Goal: Transaction & Acquisition: Purchase product/service

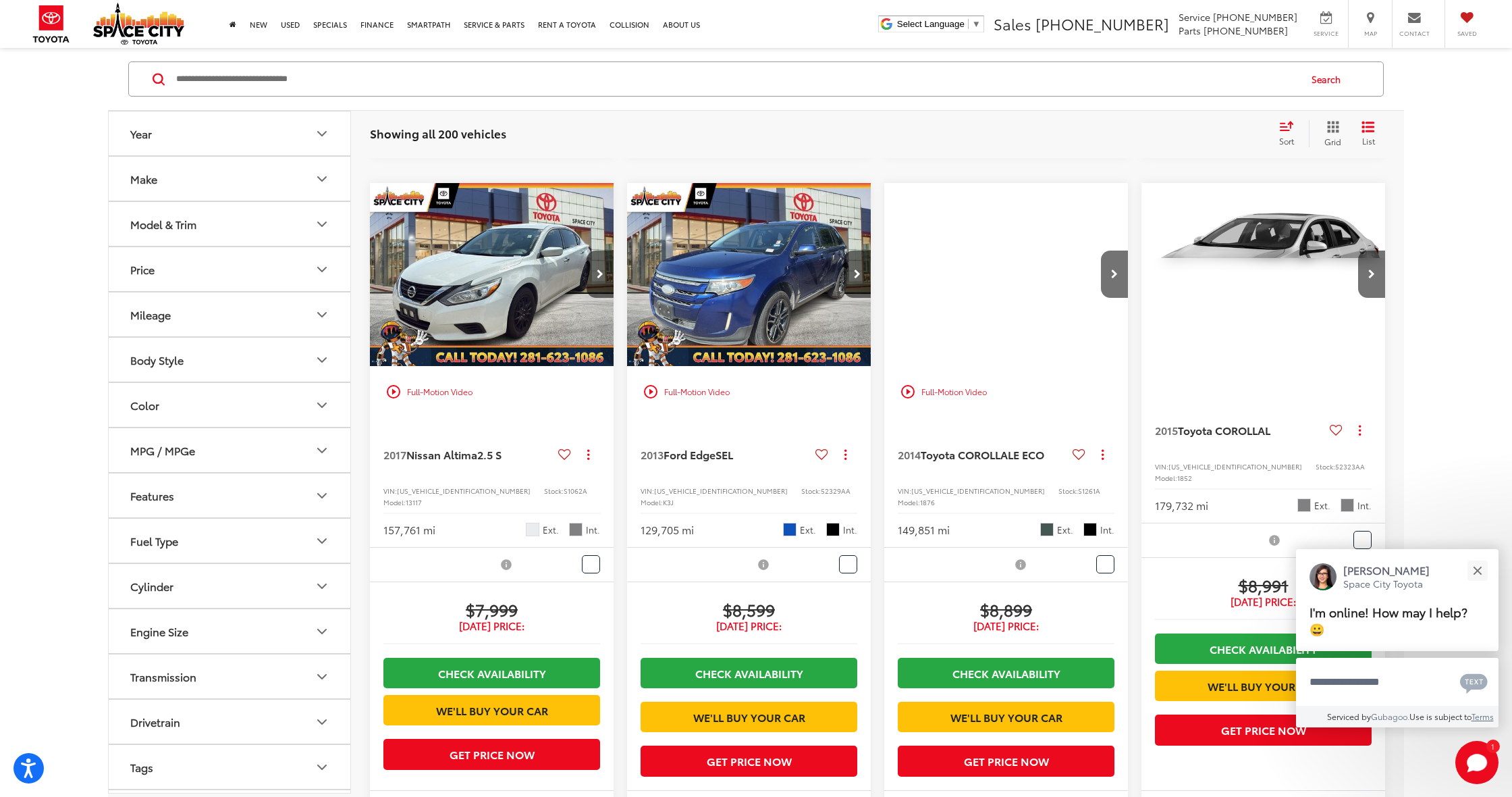
scroll to position [1584, 0]
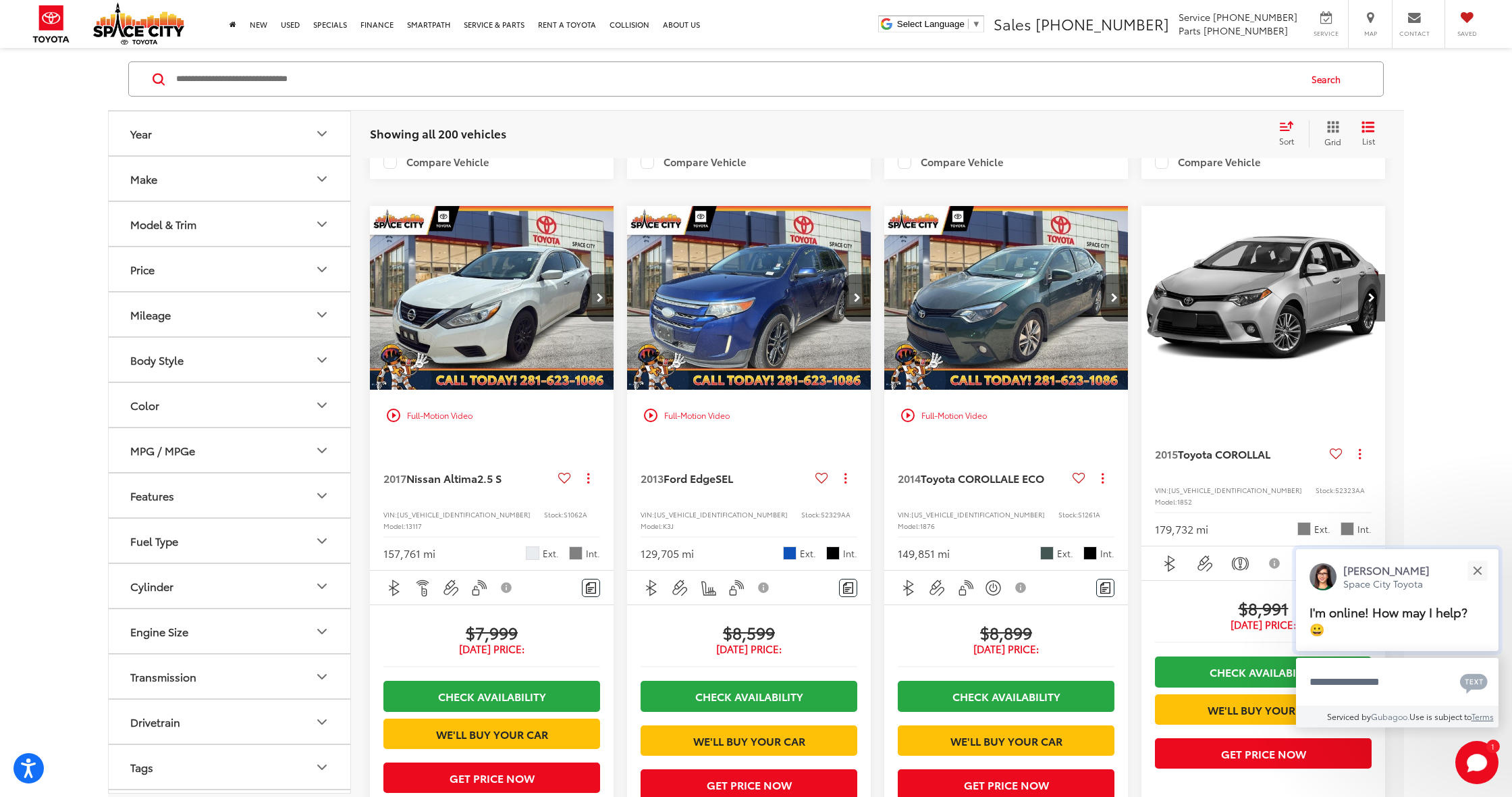
drag, startPoint x: 1481, startPoint y: 569, endPoint x: 1459, endPoint y: 560, distance: 23.8
click at [1481, 569] on button "Close" at bounding box center [1477, 570] width 29 height 29
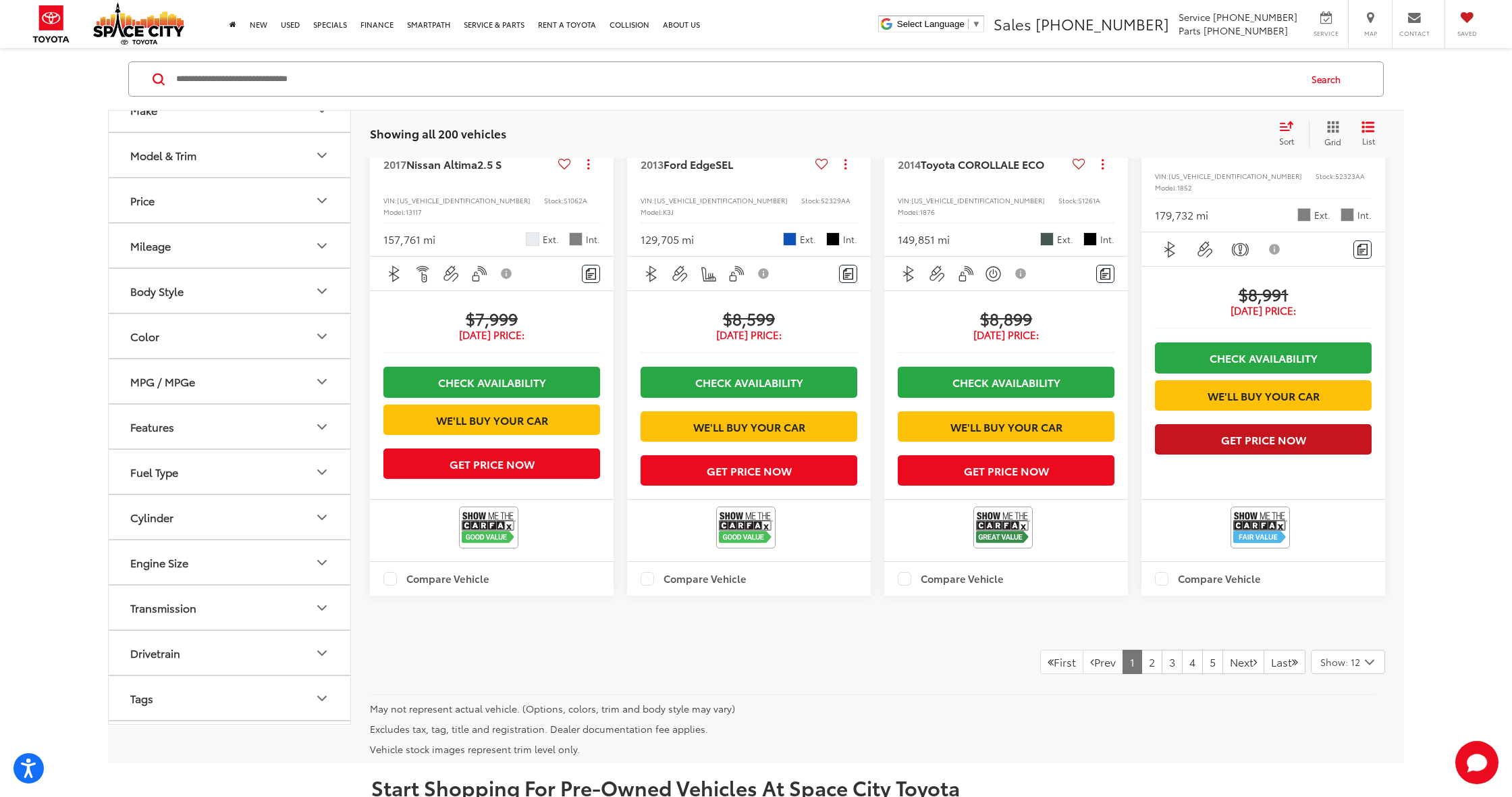
scroll to position [1912, 1]
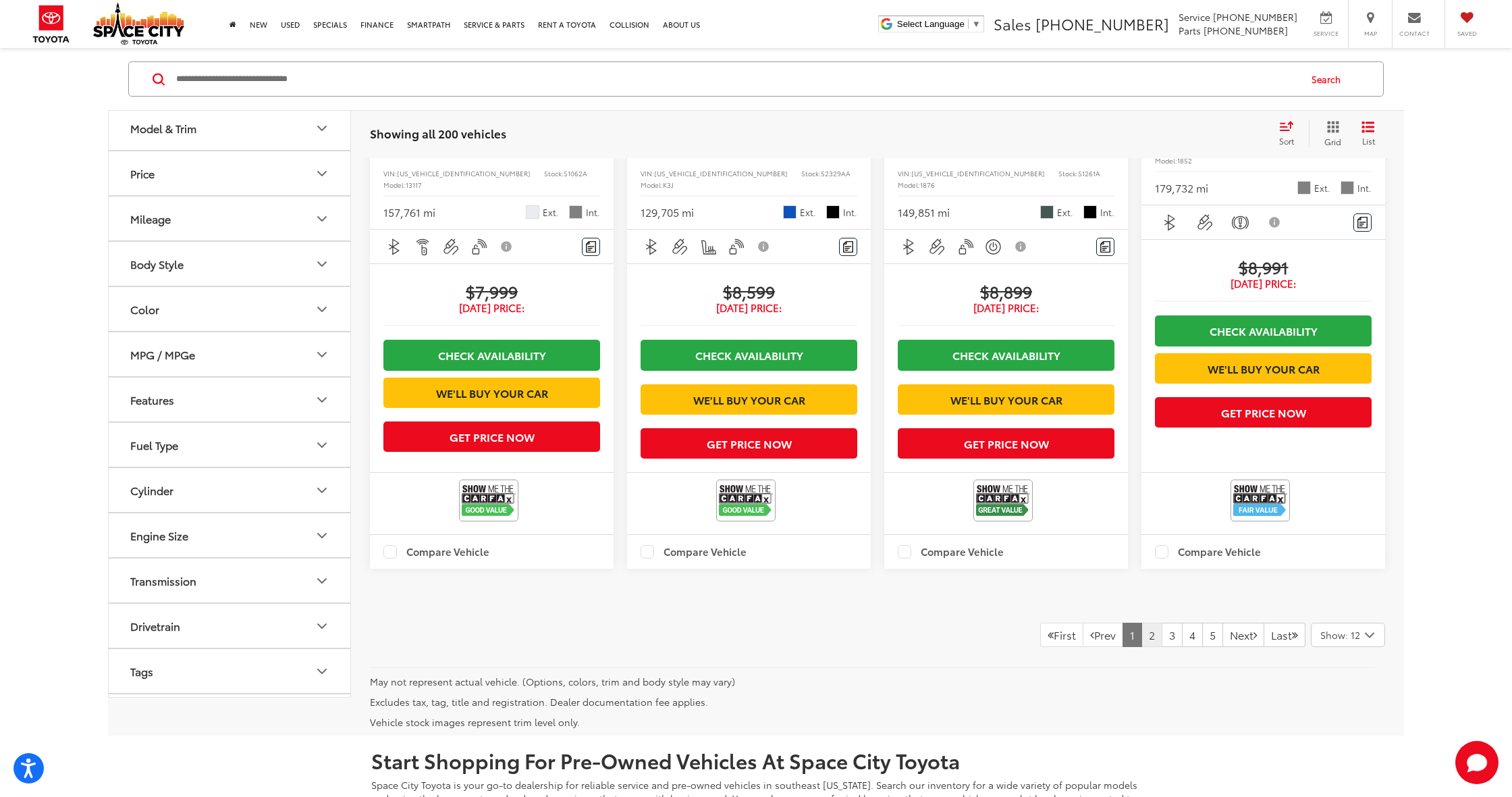
click at [1142, 647] on link "2" at bounding box center [1152, 635] width 21 height 25
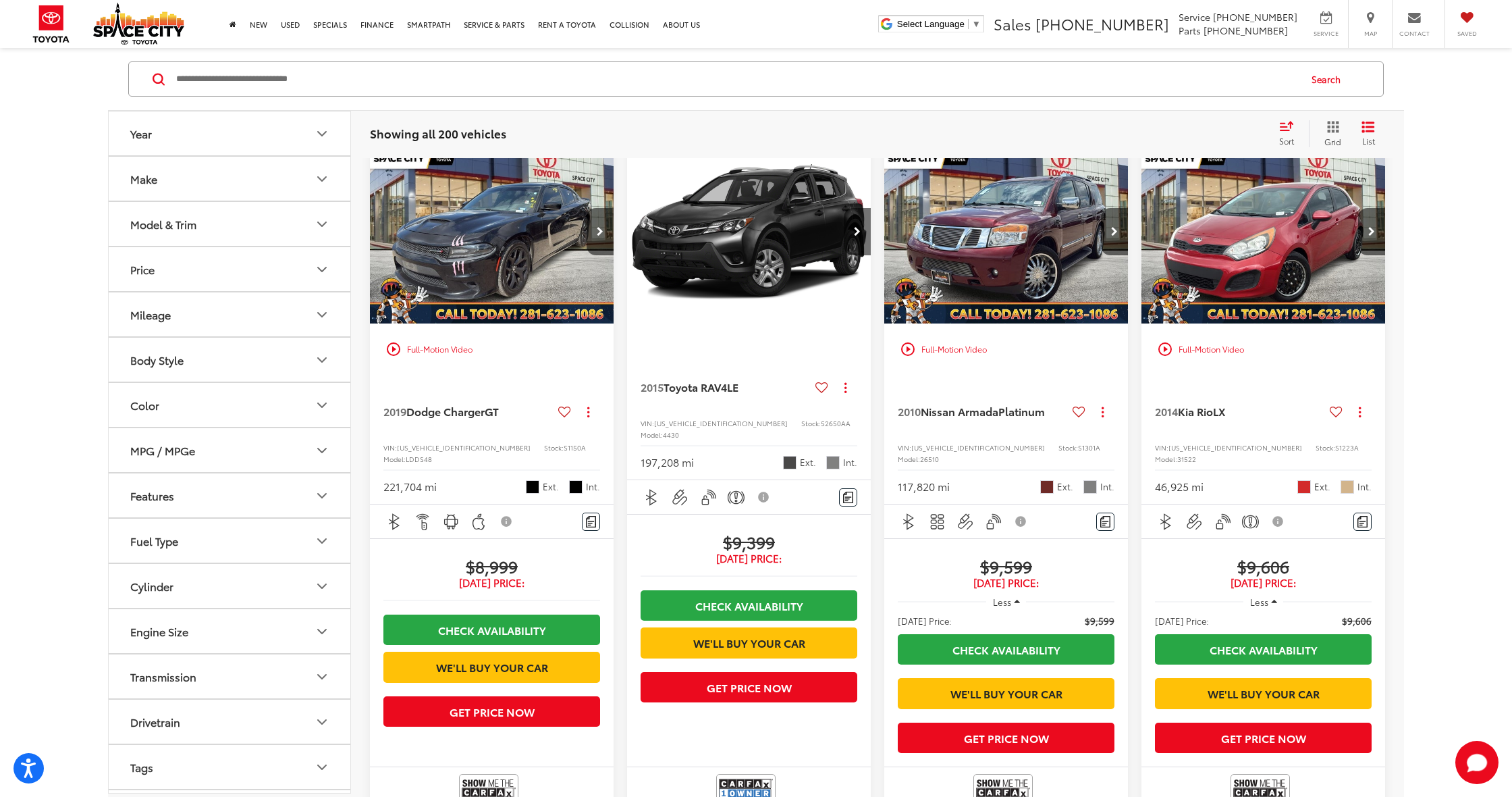
scroll to position [157, 0]
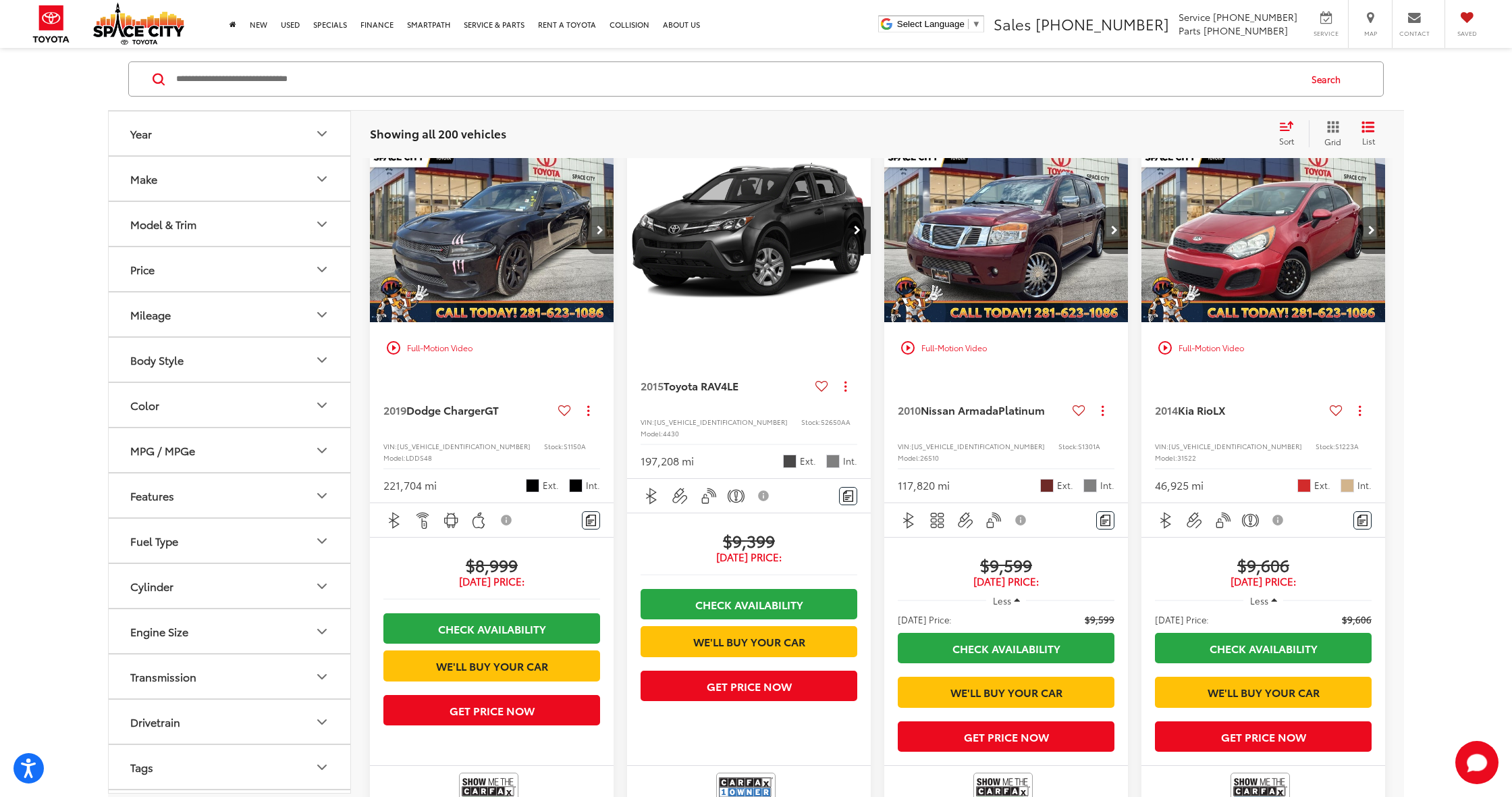
click at [564, 245] on img "2019 Dodge Charger GT 0" at bounding box center [492, 230] width 246 height 185
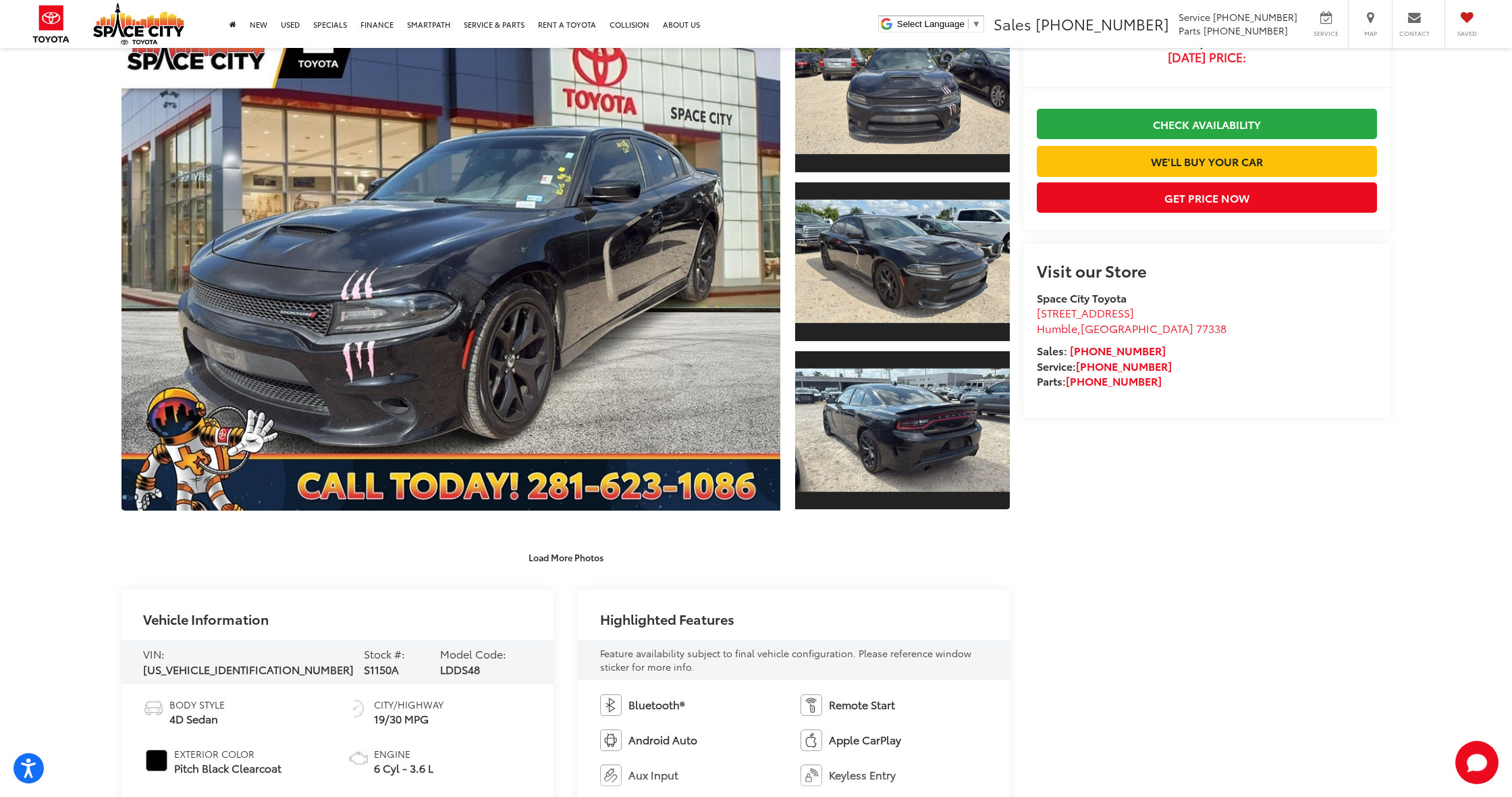
scroll to position [119, 0]
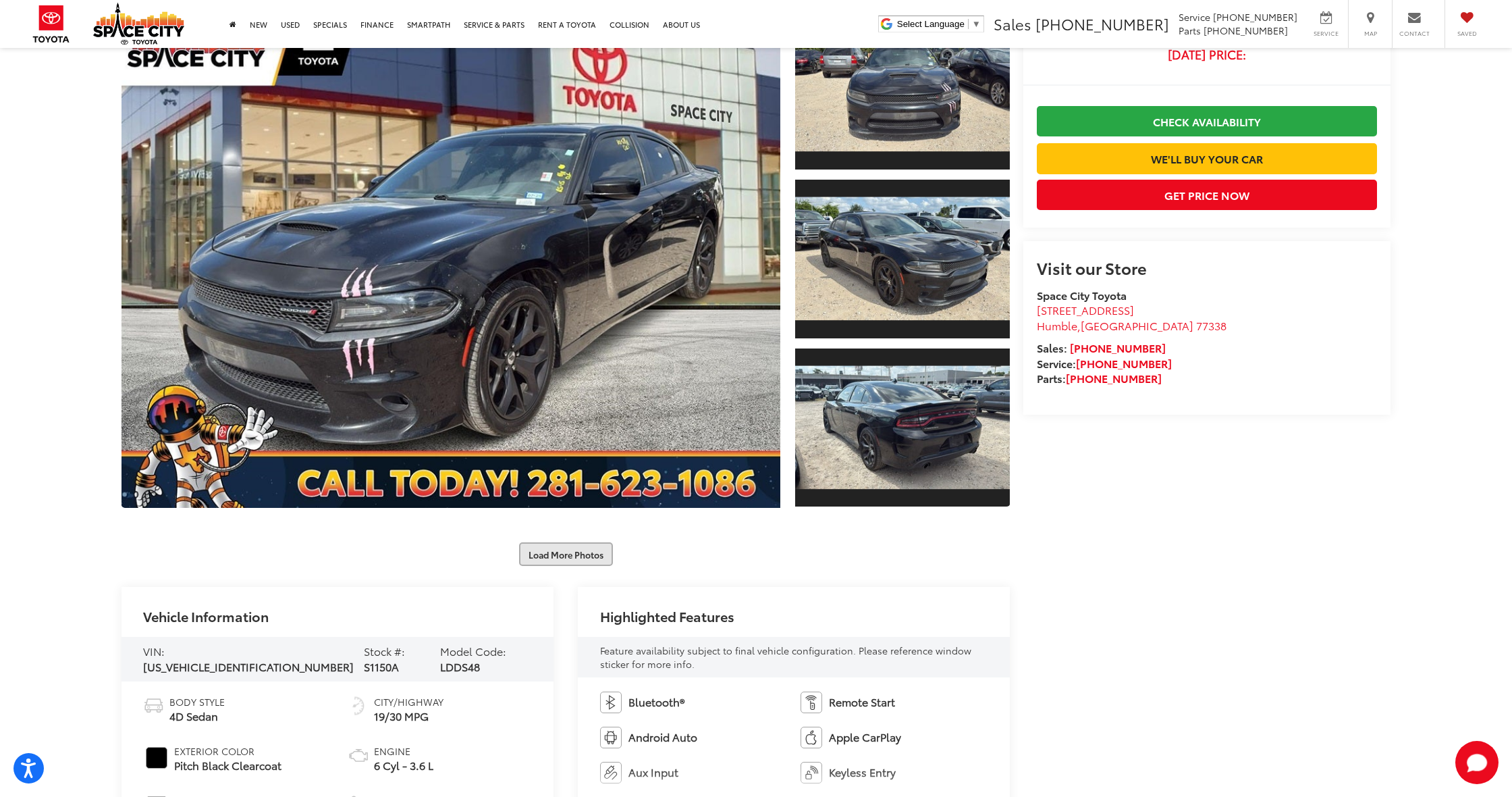
click at [572, 560] on button "Load More Photos" at bounding box center [566, 554] width 94 height 24
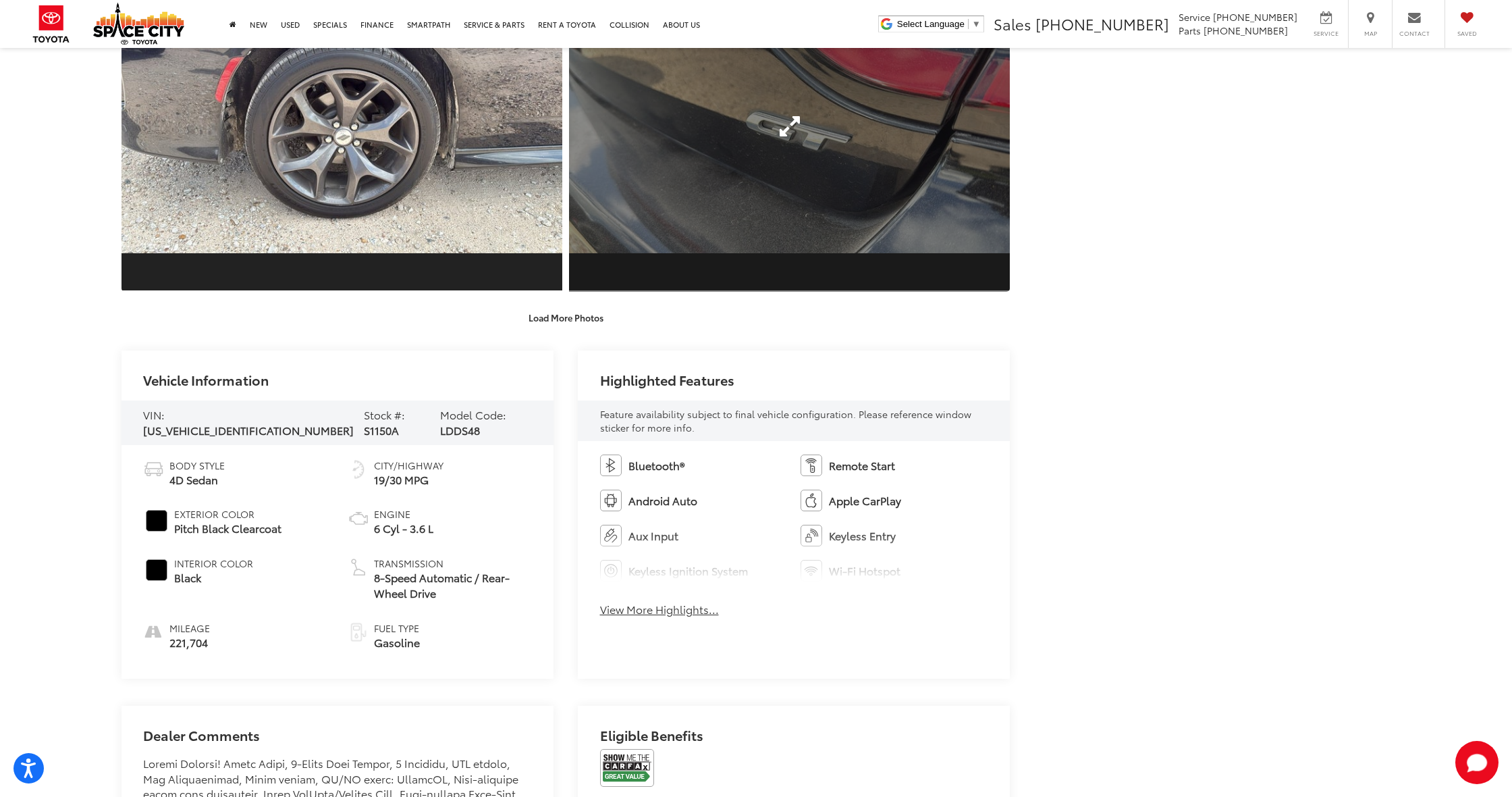
scroll to position [1029, 0]
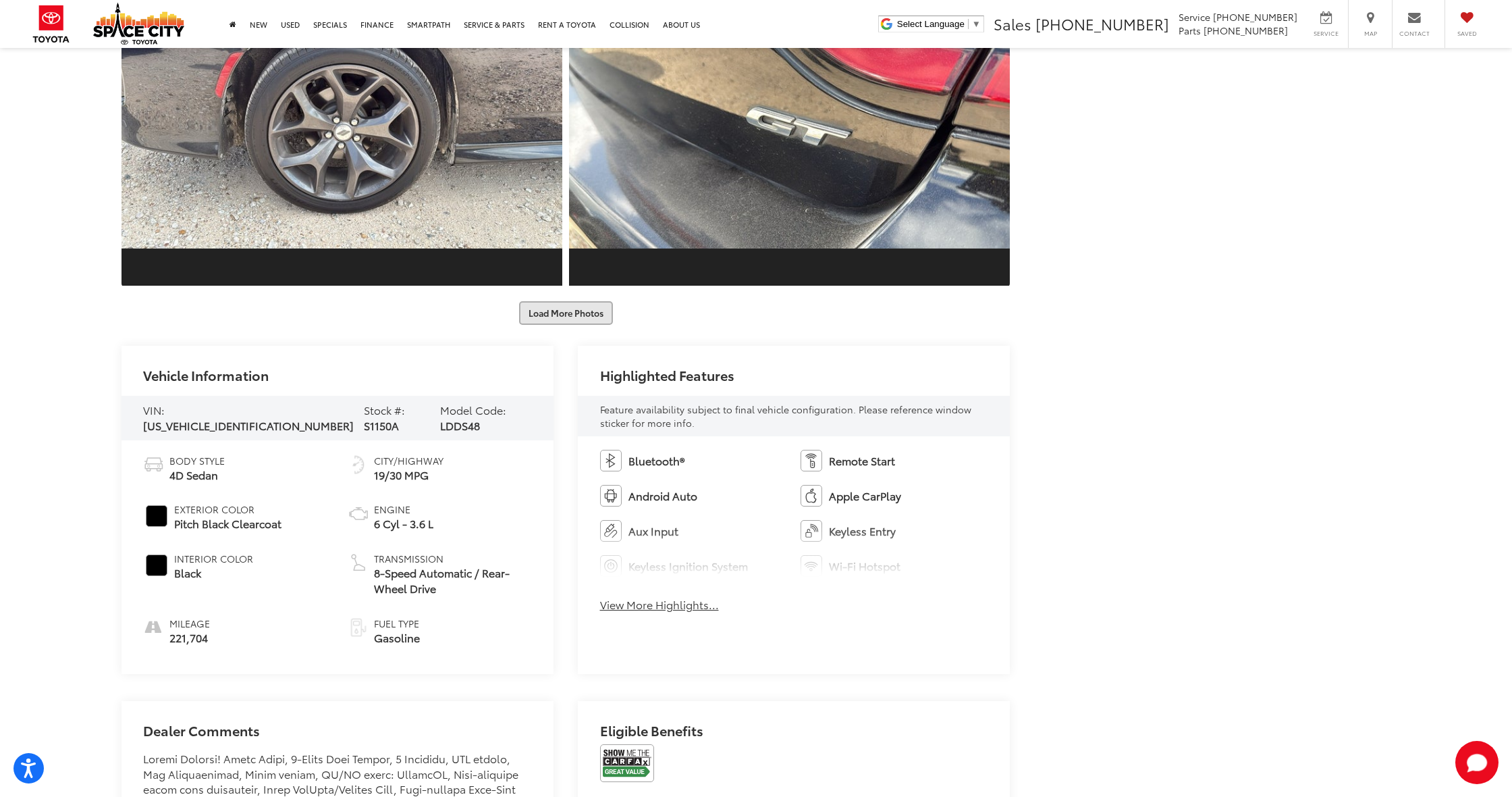
click at [590, 315] on button "Load More Photos" at bounding box center [566, 313] width 94 height 24
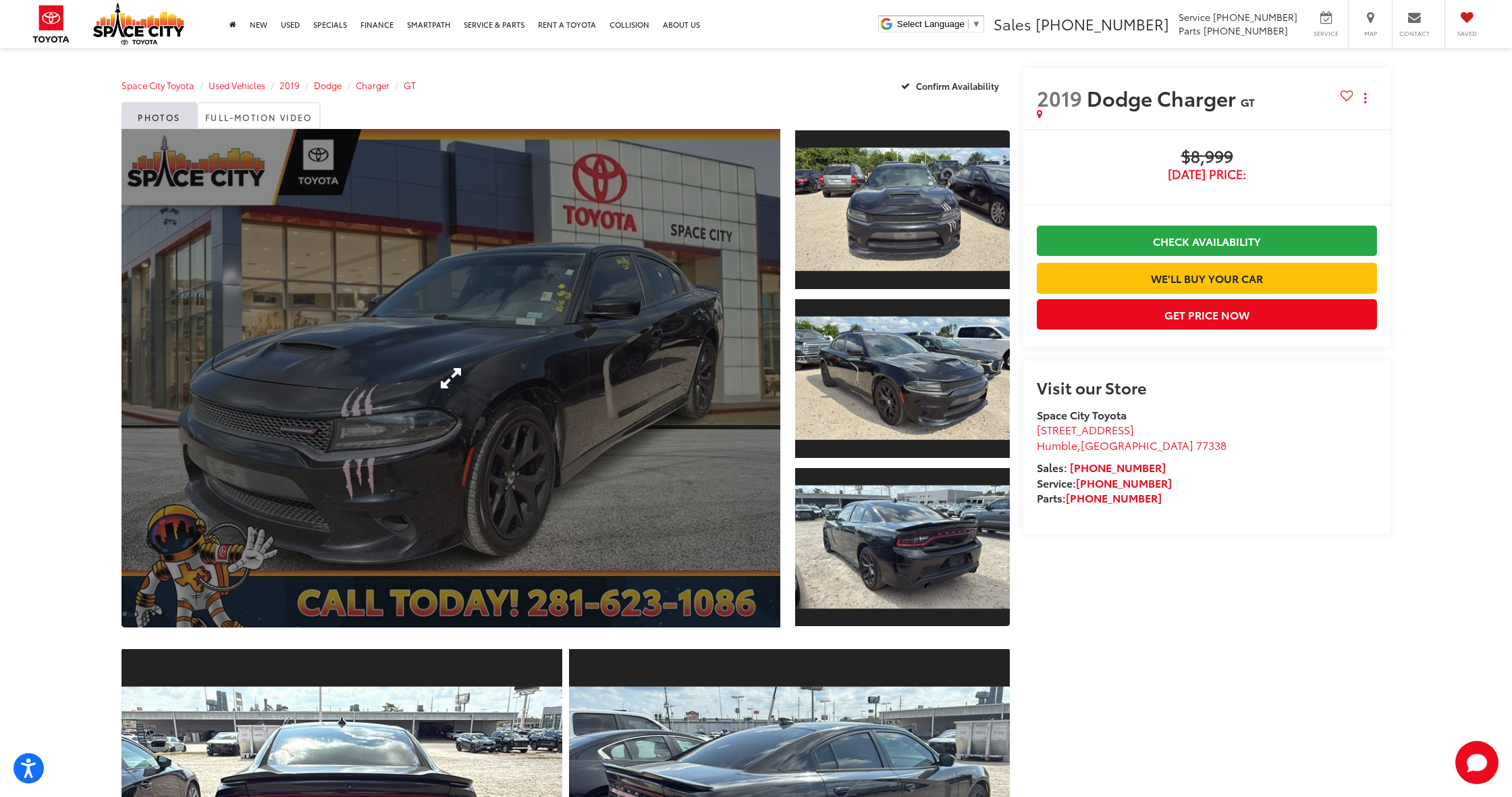
scroll to position [0, 0]
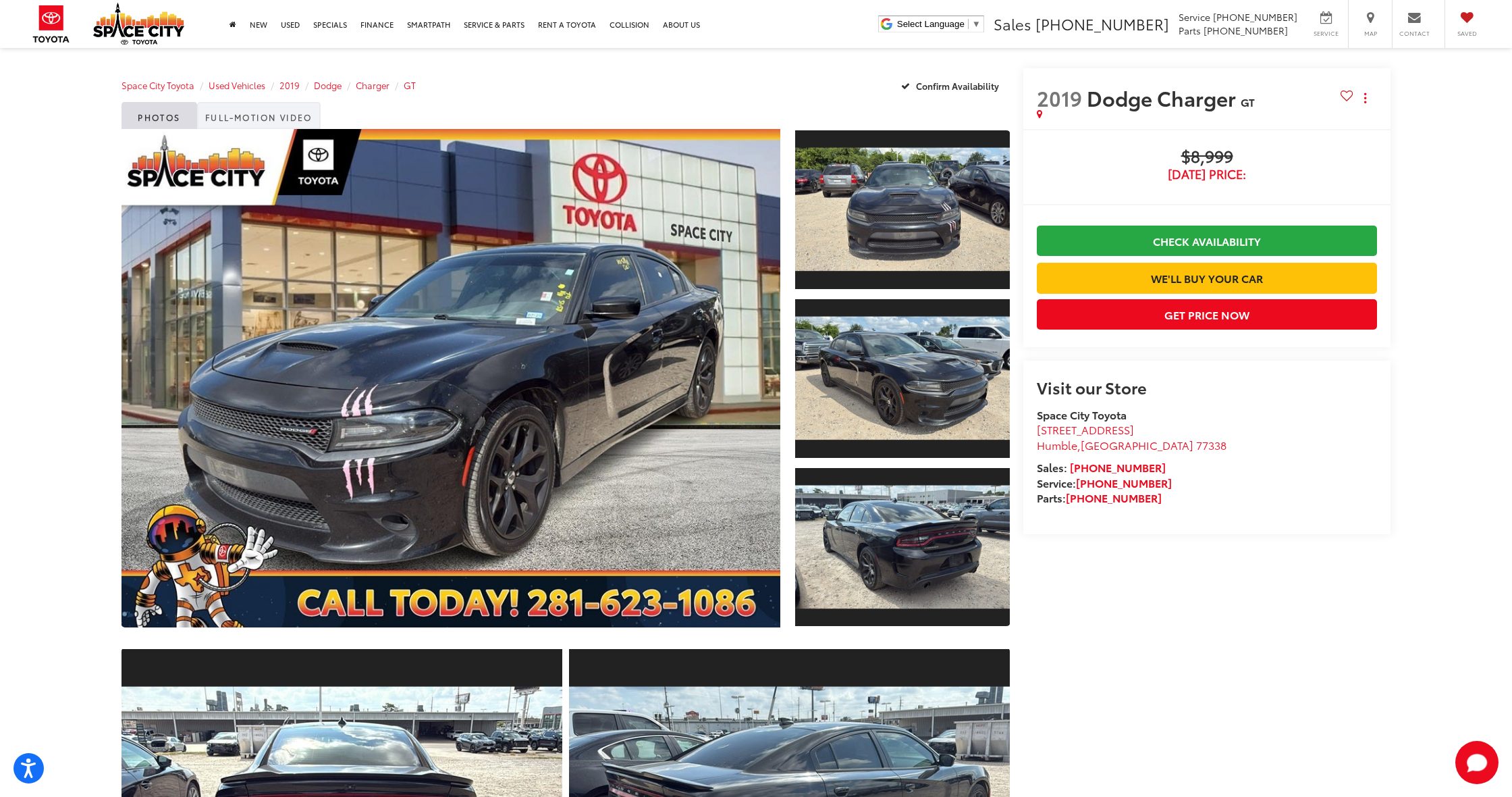
click at [223, 114] on link "Full-Motion Video" at bounding box center [259, 116] width 123 height 27
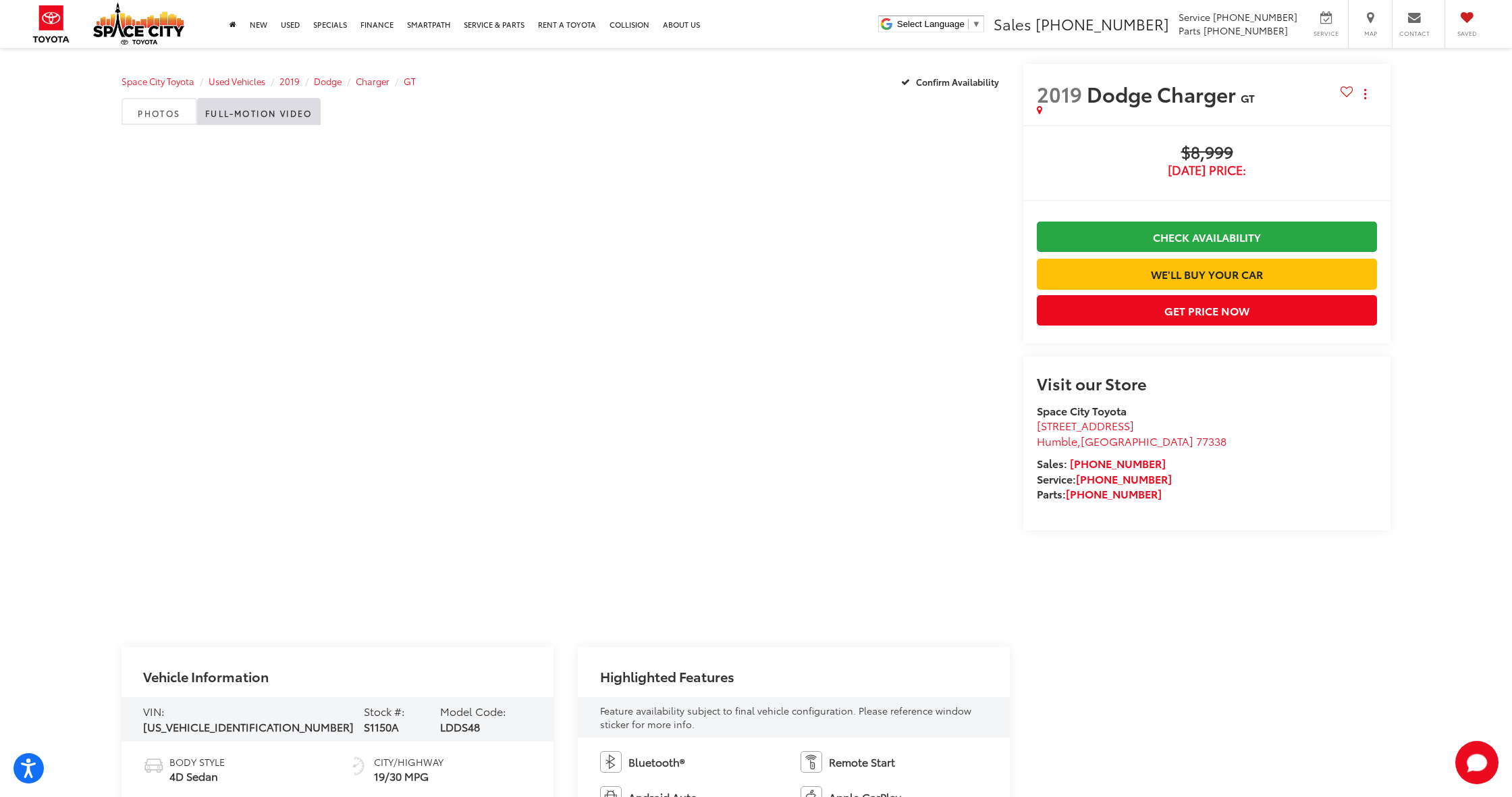
scroll to position [4, 0]
